Goal: Contribute content: Add original content to the website for others to see

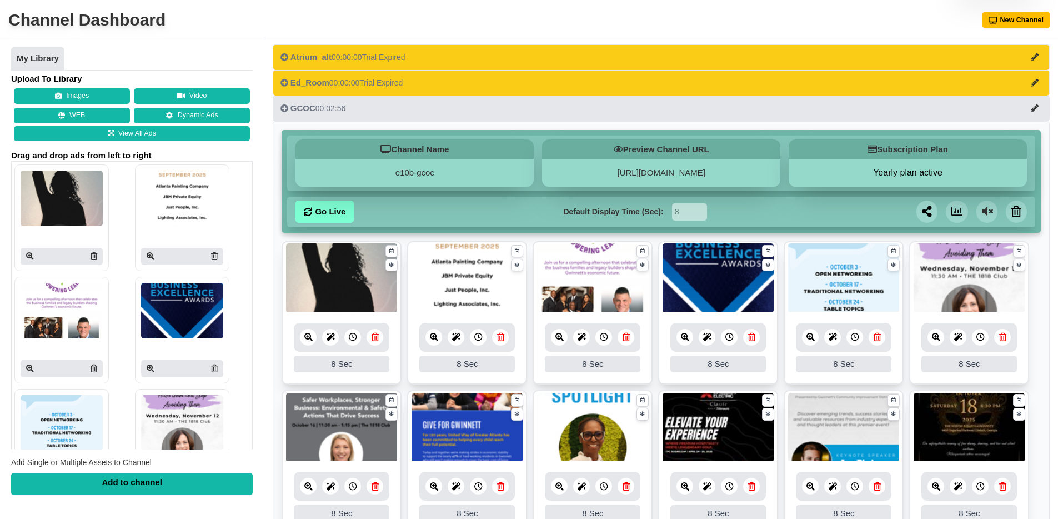
scroll to position [103, 0]
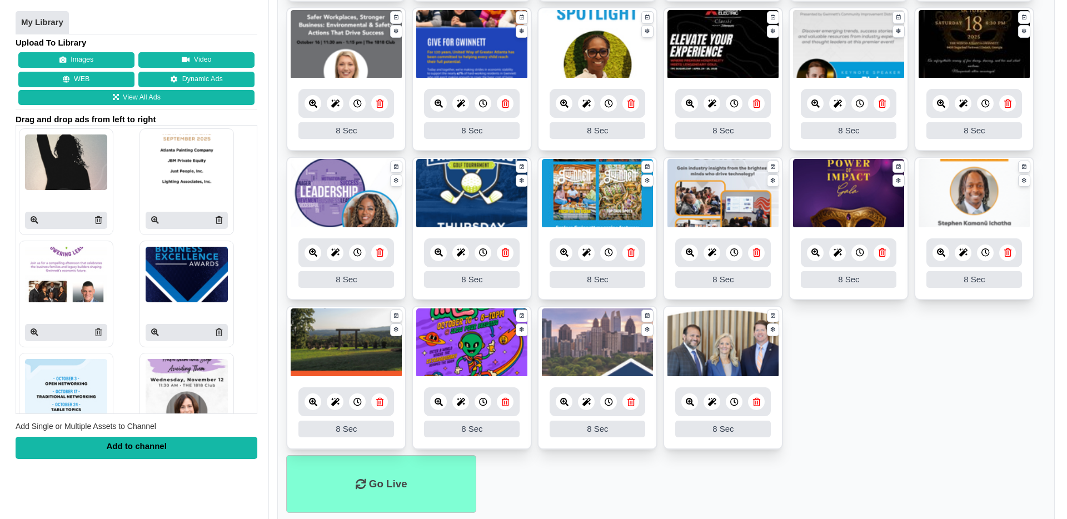
scroll to position [416, 0]
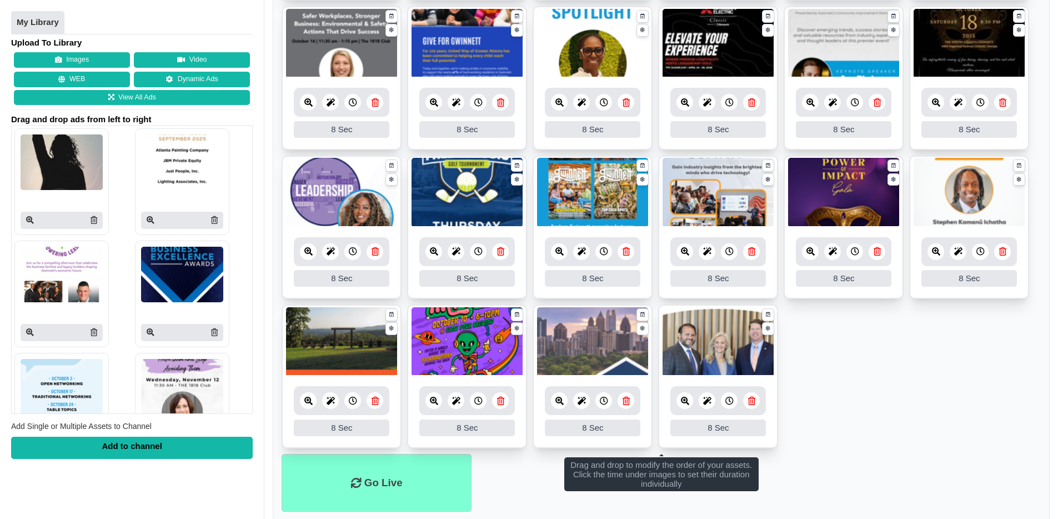
click at [753, 402] on icon at bounding box center [751, 401] width 7 height 8
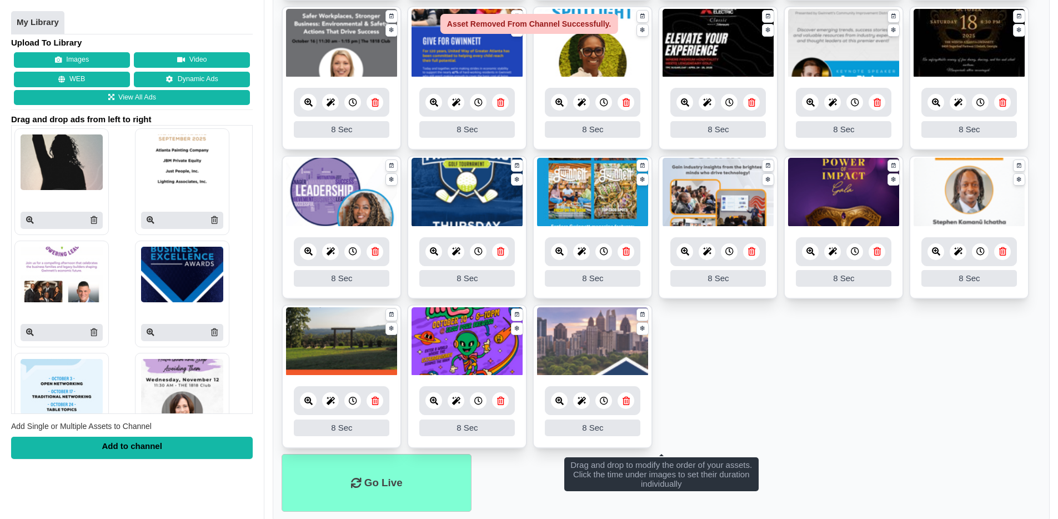
click at [80, 49] on div "Upload To Library Images Video WEB Dynamic Ads View All Ads Drag and drop ads f…" at bounding box center [132, 248] width 242 height 422
click at [83, 56] on button "Images" at bounding box center [72, 61] width 116 height 16
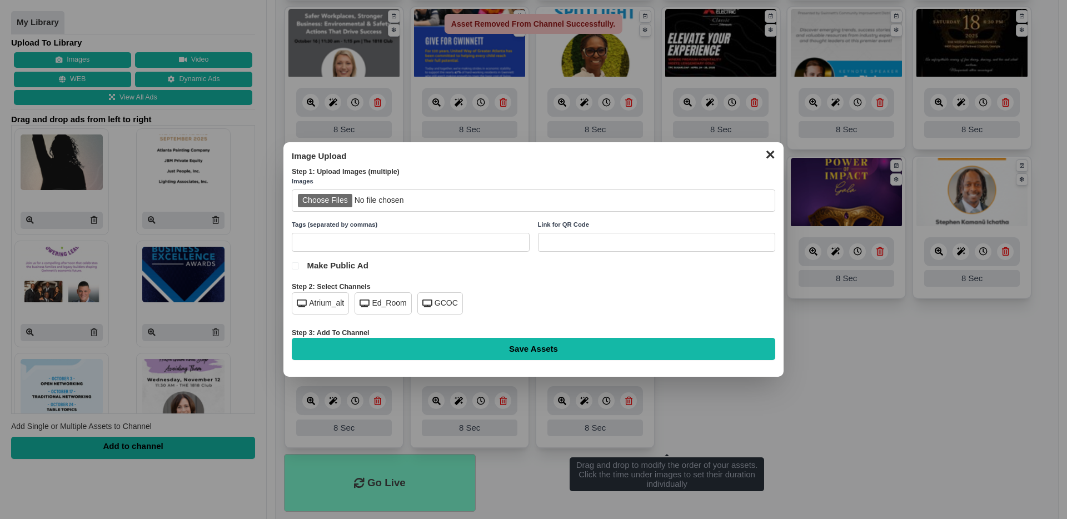
click at [339, 202] on input "file" at bounding box center [533, 200] width 483 height 23
type input "C:\fakepath\Voice of Business s2e3.png"
click at [426, 303] on icon at bounding box center [427, 303] width 10 height 8
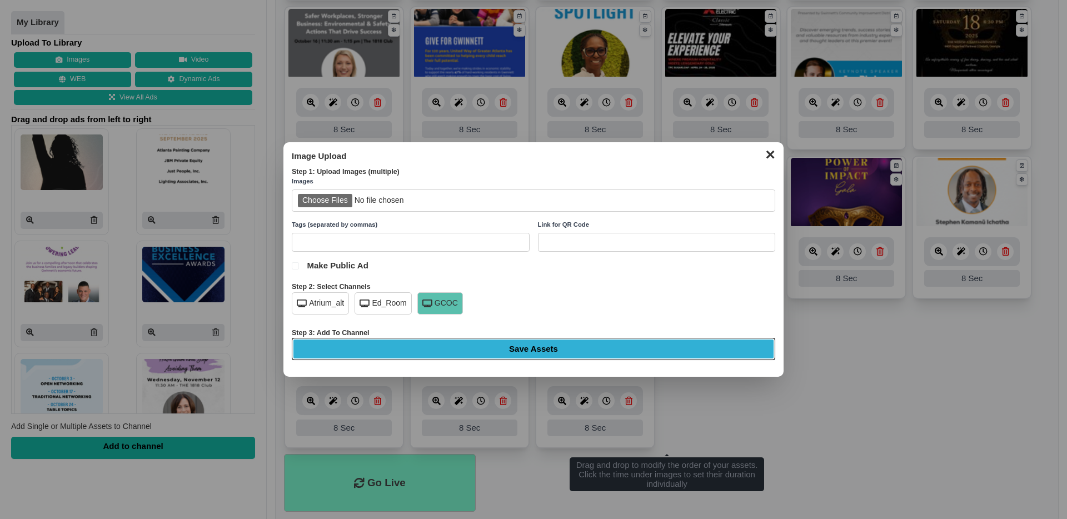
click at [482, 352] on input "Save Assets" at bounding box center [533, 349] width 483 height 22
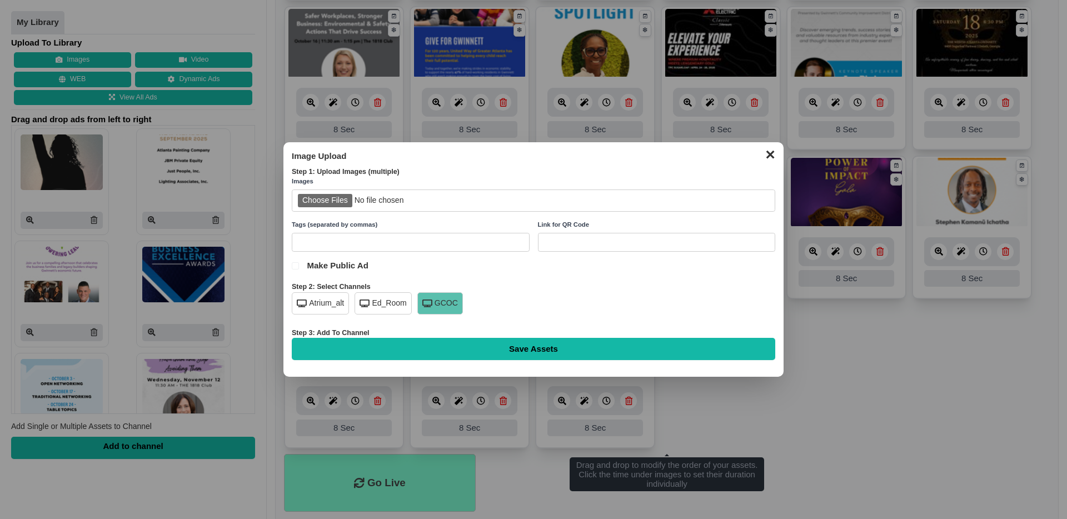
type input "Saving..."
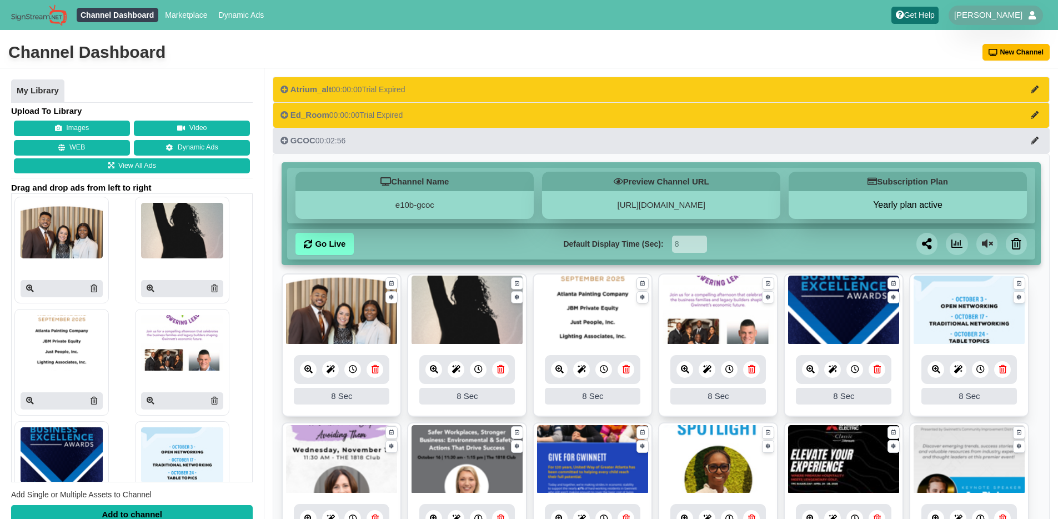
scroll to position [445, 0]
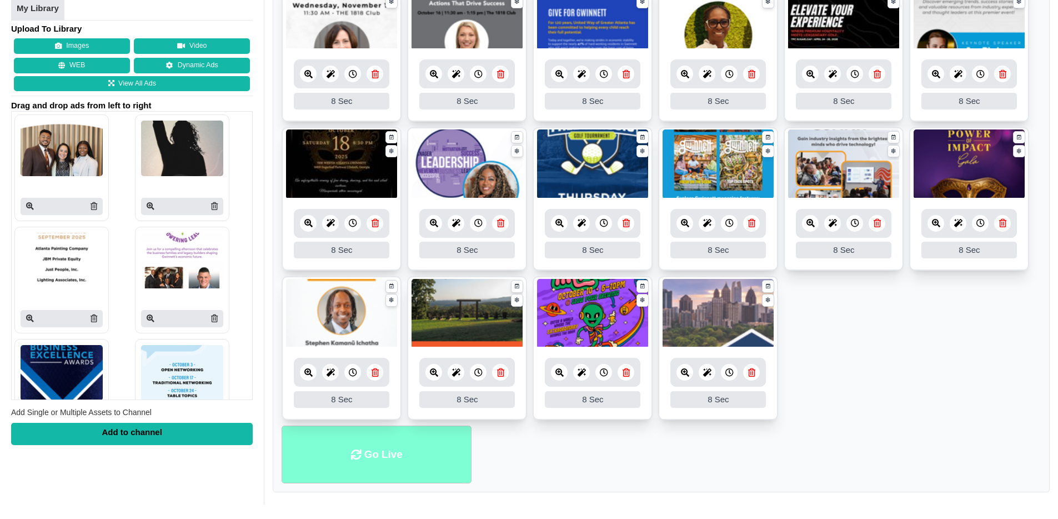
click at [369, 461] on li "Go Live" at bounding box center [377, 455] width 190 height 58
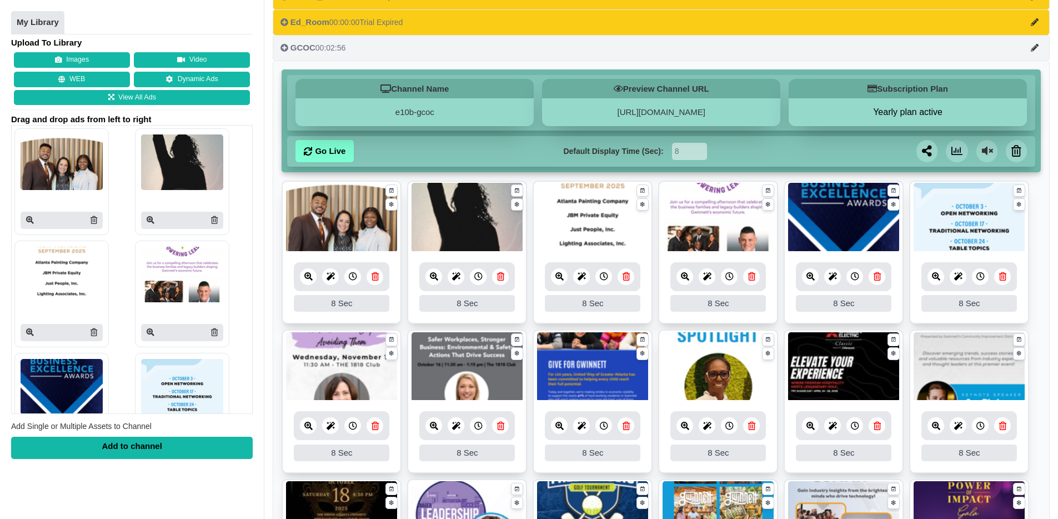
scroll to position [104, 0]
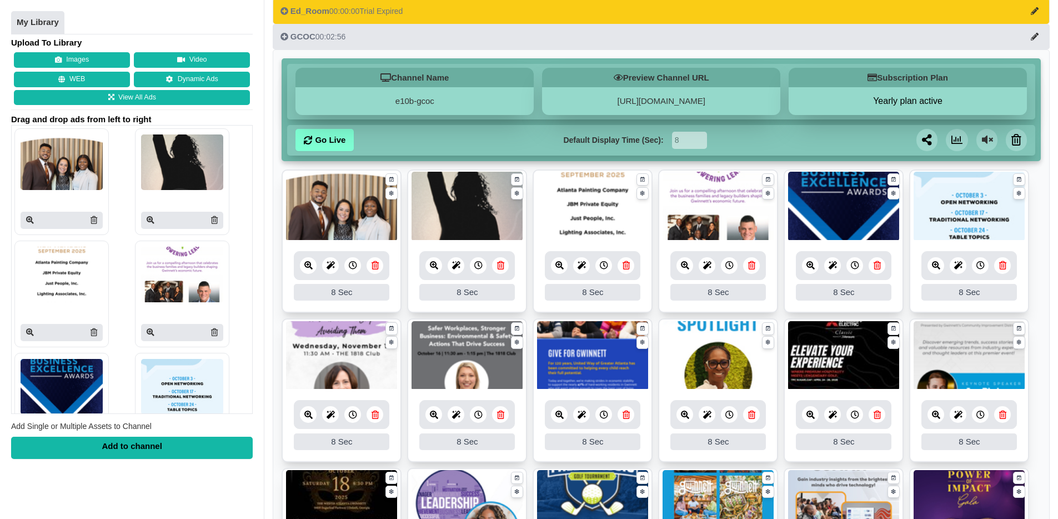
click at [312, 263] on icon at bounding box center [308, 265] width 8 height 8
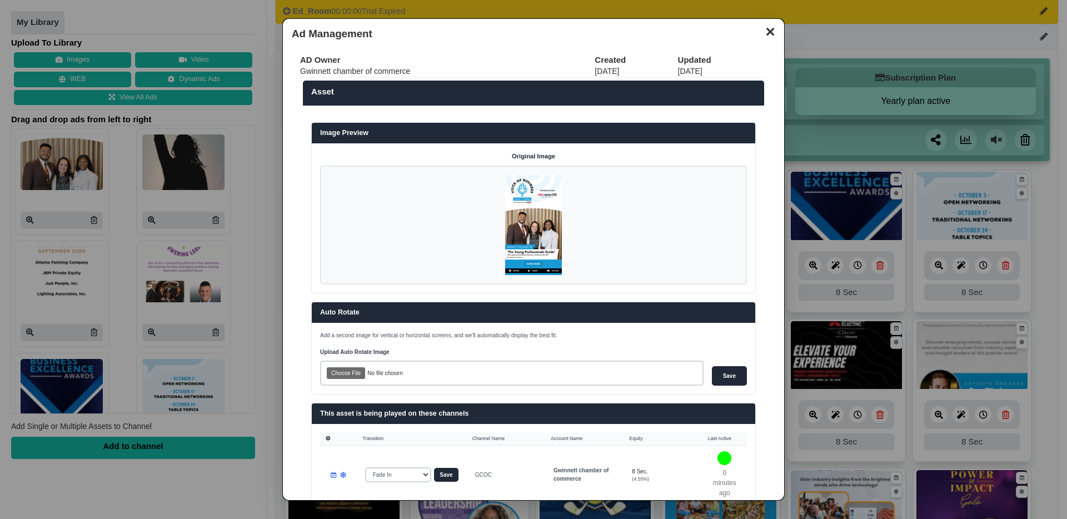
click at [771, 30] on button "✕" at bounding box center [770, 30] width 22 height 17
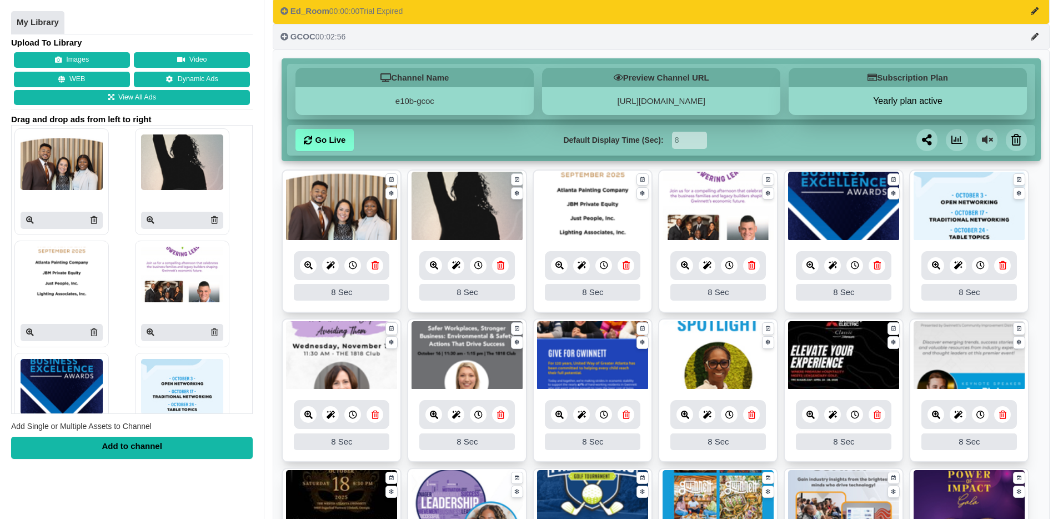
click at [771, 30] on button "GCOC 00:02:56" at bounding box center [661, 37] width 777 height 26
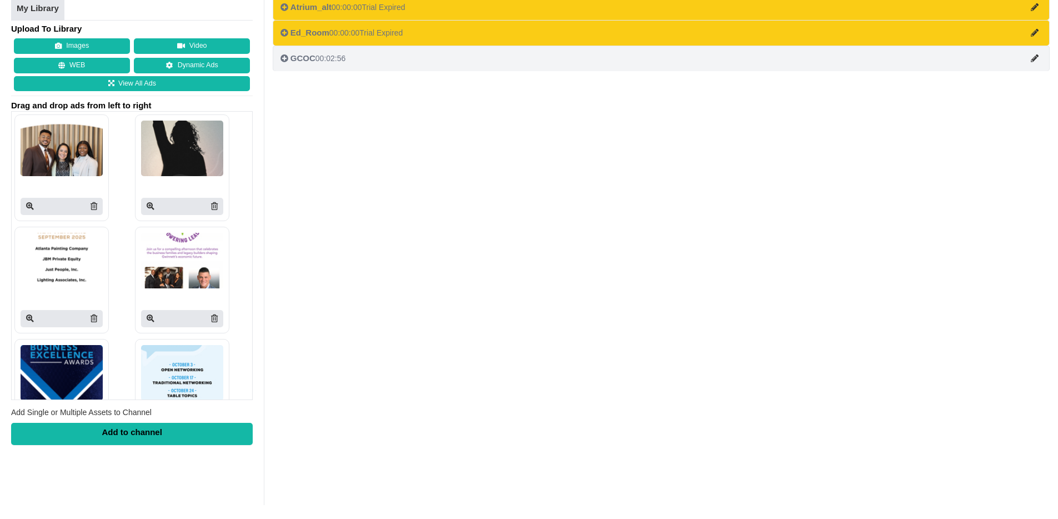
scroll to position [82, 0]
click at [778, 64] on button "GCOC 00:02:56" at bounding box center [661, 59] width 777 height 26
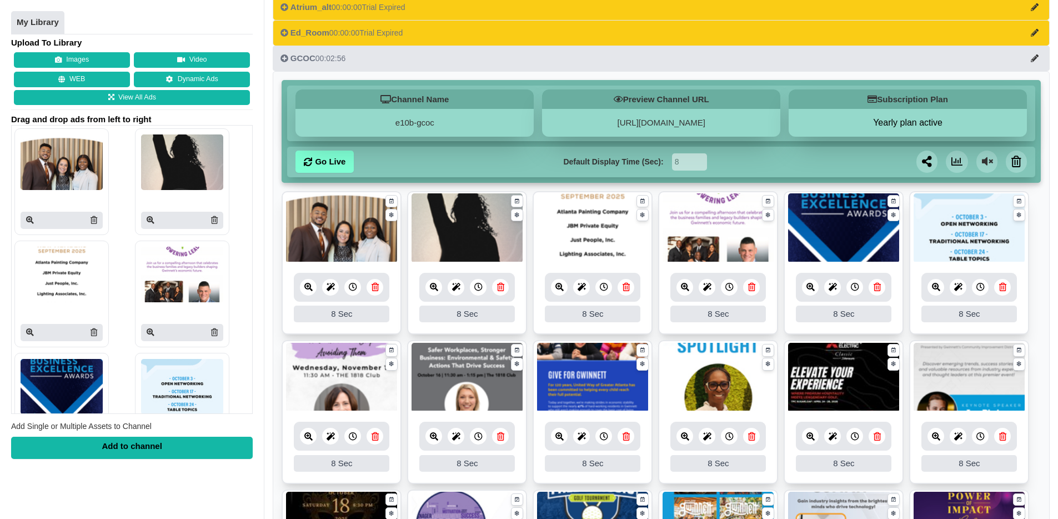
scroll to position [104, 0]
